Goal: Transaction & Acquisition: Download file/media

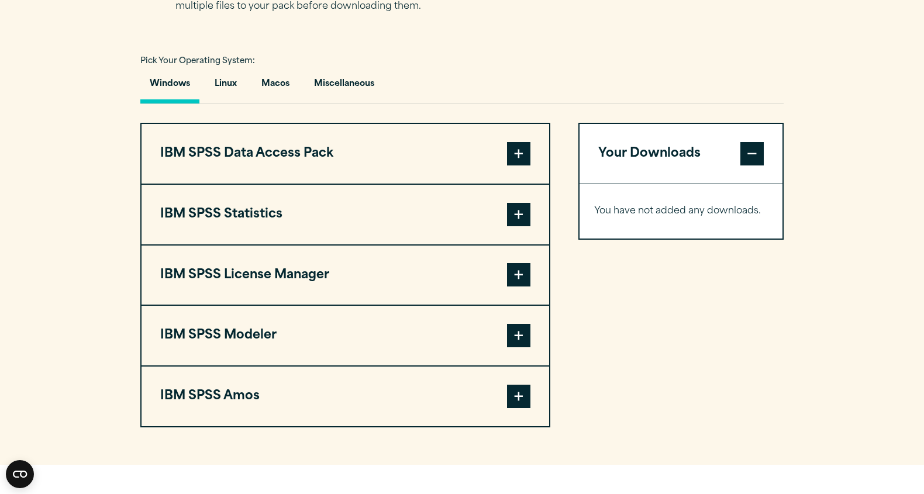
scroll to position [812, 0]
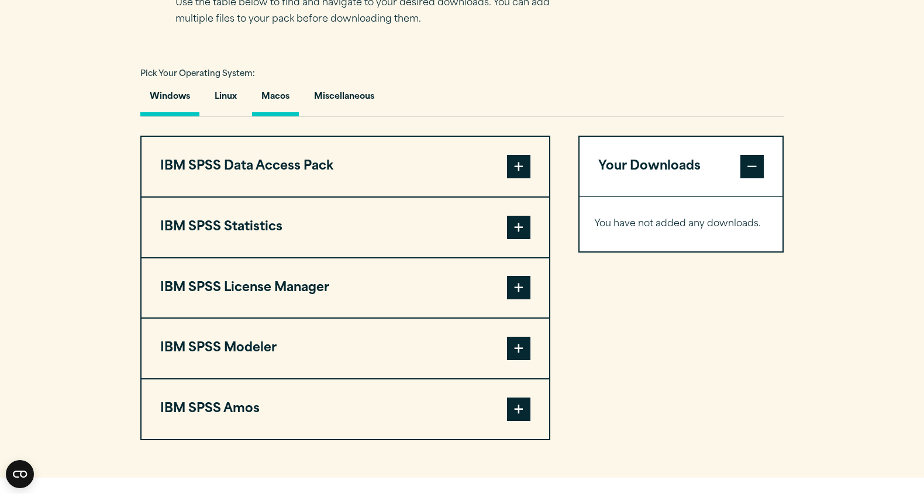
click at [267, 91] on button "Macos" at bounding box center [275, 99] width 47 height 33
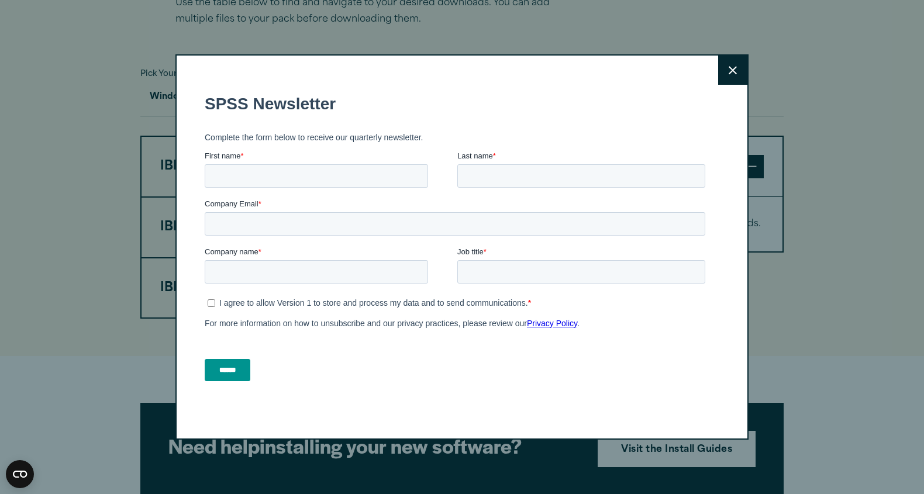
click at [723, 80] on button "Close" at bounding box center [732, 70] width 29 height 29
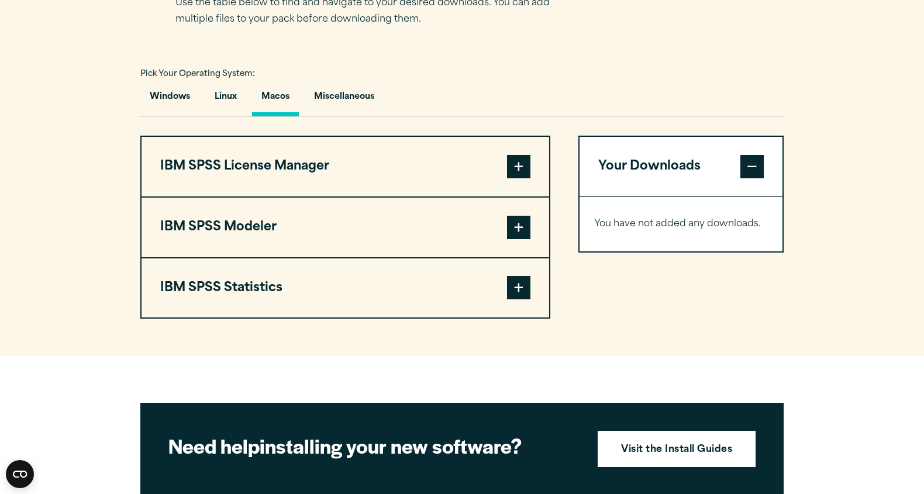
click at [377, 284] on input "Company Email *" at bounding box center [455, 289] width 501 height 23
click at [514, 295] on span at bounding box center [518, 287] width 23 height 23
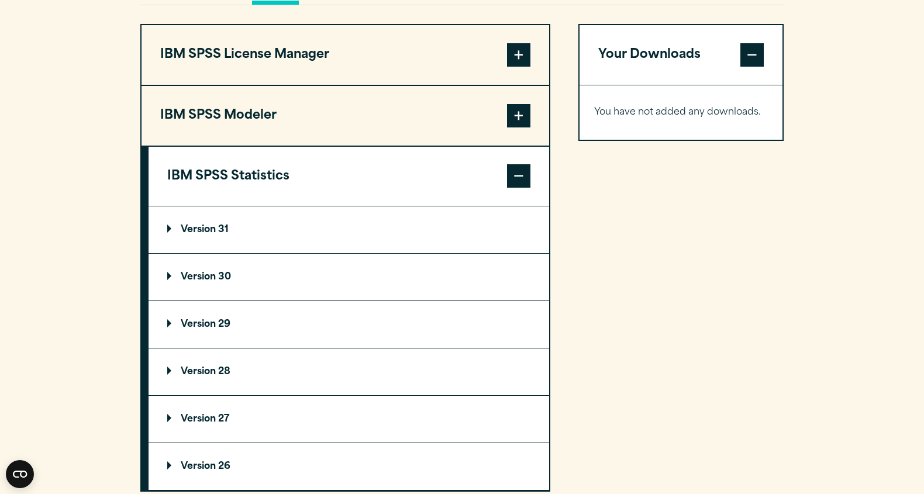
scroll to position [959, 0]
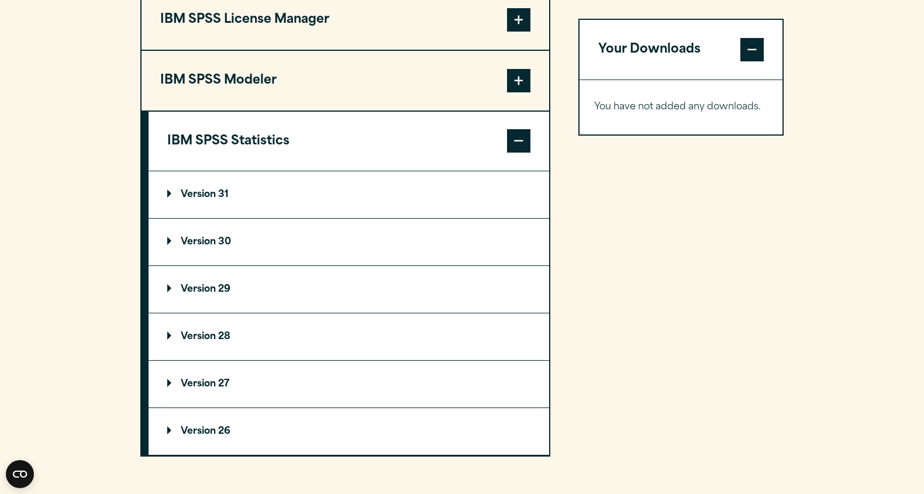
click at [197, 238] on summary "Version 30" at bounding box center [349, 242] width 401 height 47
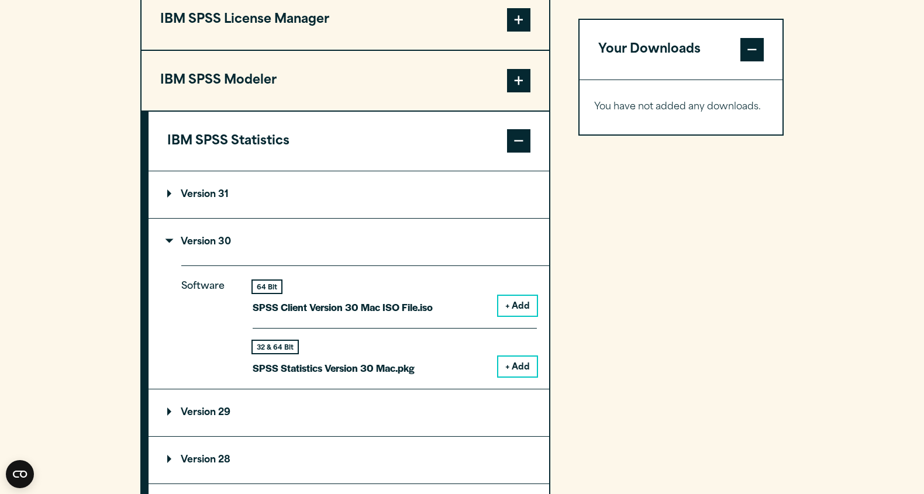
click at [507, 370] on button "+ Add" at bounding box center [517, 367] width 39 height 20
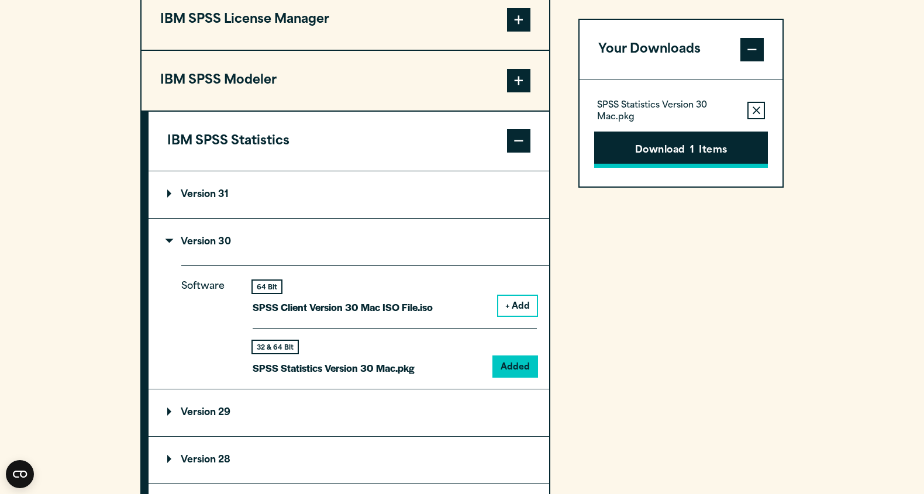
click at [683, 149] on button "Download 1 Items" at bounding box center [681, 150] width 174 height 36
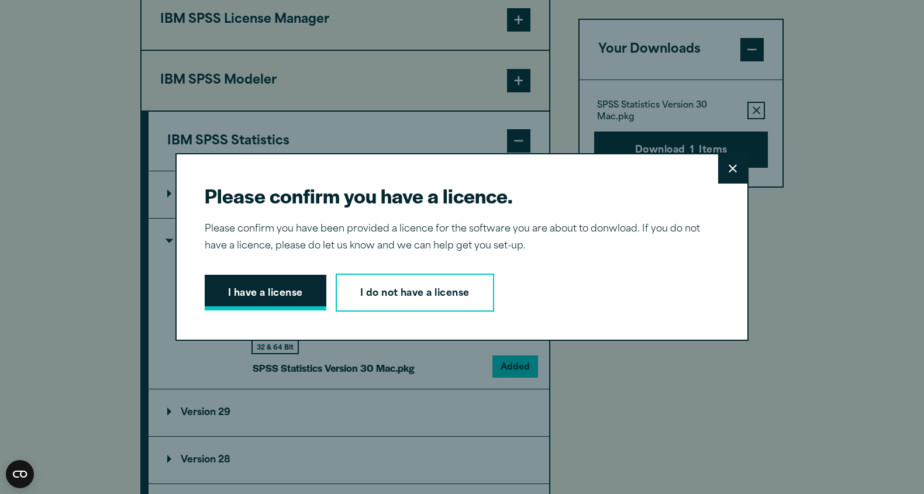
click at [302, 289] on button "I have a license" at bounding box center [266, 293] width 122 height 36
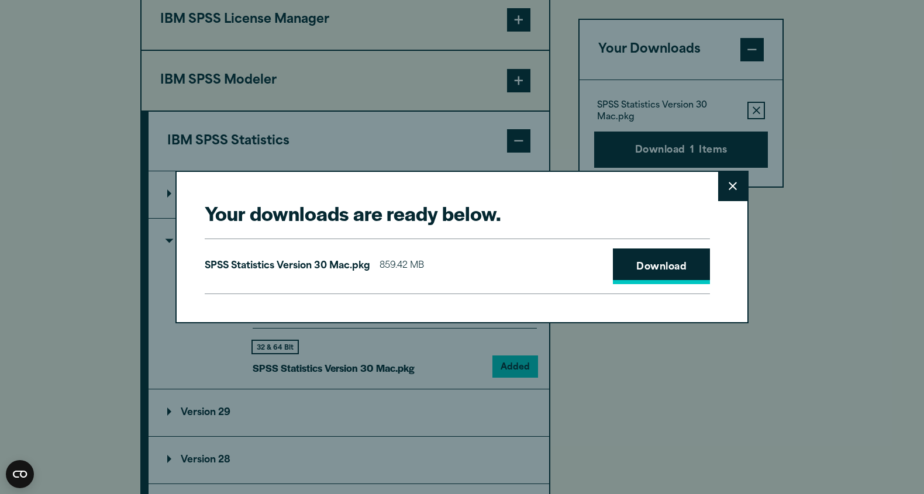
click at [671, 265] on link "Download" at bounding box center [661, 267] width 97 height 36
